Goal: Understand site structure: Understand site structure

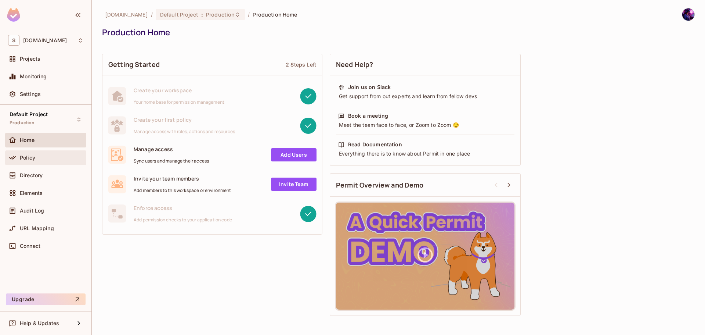
click at [35, 156] on span "Policy" at bounding box center [27, 158] width 15 height 6
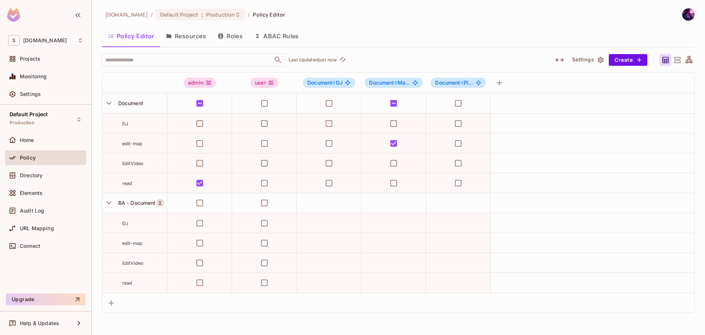
click at [243, 35] on button "Roles" at bounding box center [230, 36] width 37 height 18
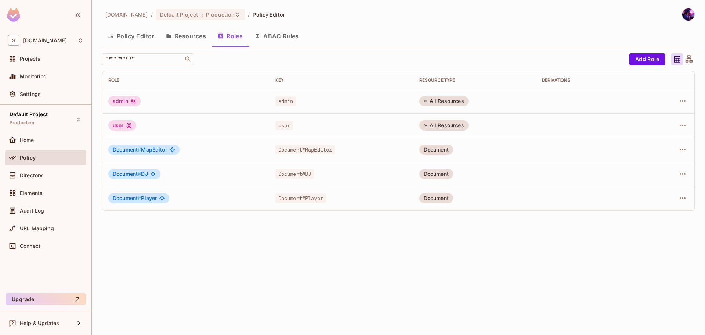
click at [288, 39] on button "ABAC Rules" at bounding box center [277, 36] width 56 height 18
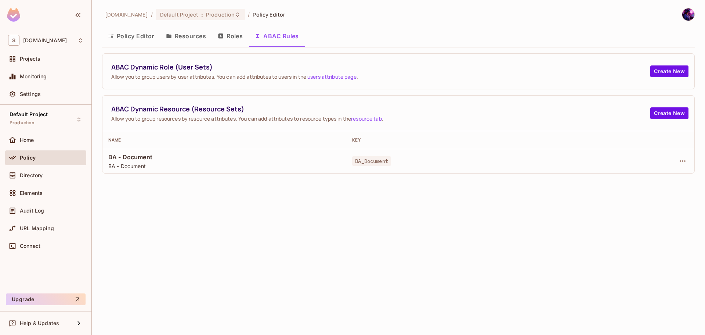
click at [180, 35] on button "Resources" at bounding box center [186, 36] width 52 height 18
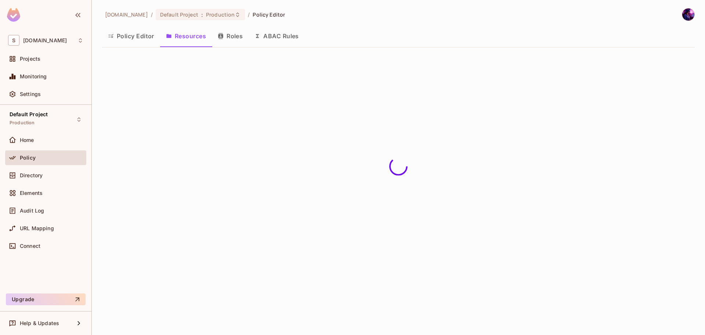
click at [235, 36] on button "Roles" at bounding box center [230, 36] width 37 height 18
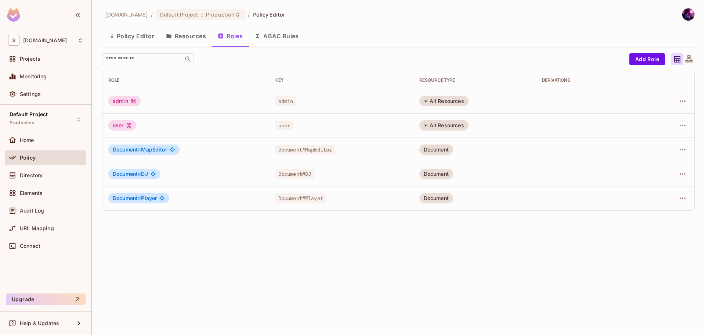
click at [486, 242] on div "savameta.com / Default Project : Production / Policy Editor Policy Editor Resou…" at bounding box center [399, 167] width 614 height 335
